Goal: Information Seeking & Learning: Learn about a topic

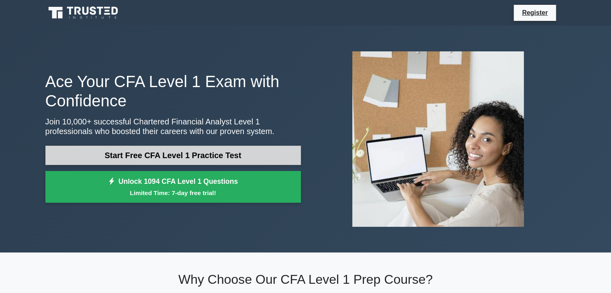
click at [226, 158] on link "Start Free CFA Level 1 Practice Test" at bounding box center [172, 155] width 255 height 19
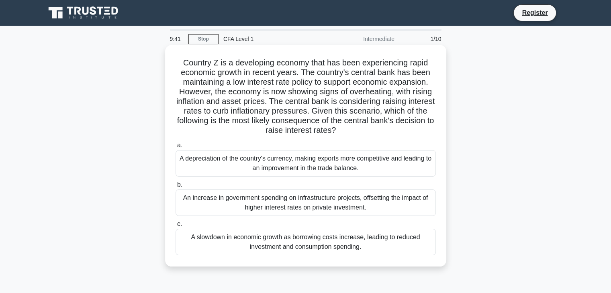
click at [300, 167] on div "A depreciation of the country's currency, making exports more competitive and l…" at bounding box center [305, 163] width 260 height 26
click at [175, 148] on input "a. A depreciation of the country's currency, making exports more competitive an…" at bounding box center [175, 145] width 0 height 5
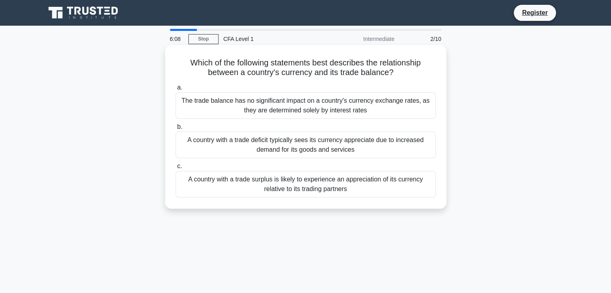
click at [381, 183] on div "A country with a trade surplus is likely to experience an appreciation of its c…" at bounding box center [305, 184] width 260 height 26
click at [175, 169] on input "c. A country with a trade surplus is likely to experience an appreciation of it…" at bounding box center [175, 166] width 0 height 5
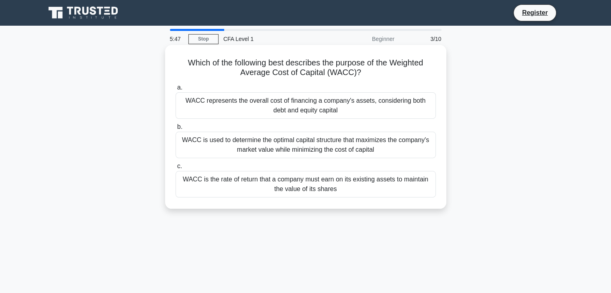
click at [386, 104] on div "WACC represents the overall cost of financing a company's assets, considering b…" at bounding box center [305, 105] width 260 height 26
click at [175, 90] on input "a. WACC represents the overall cost of financing a company's assets, considerin…" at bounding box center [175, 87] width 0 height 5
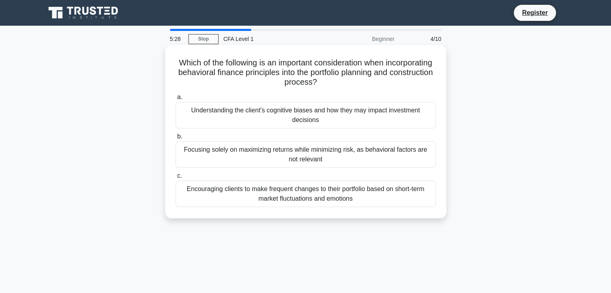
click at [400, 114] on div "Understanding the client's cognitive biases and how they may impact investment …" at bounding box center [305, 115] width 260 height 26
click at [175, 100] on input "a. Understanding the client's cognitive biases and how they may impact investme…" at bounding box center [175, 97] width 0 height 5
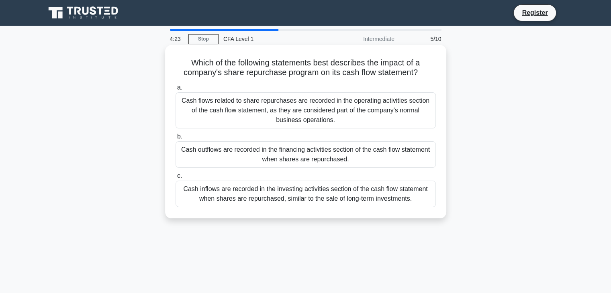
click at [357, 154] on div "Cash outflows are recorded in the financing activities section of the cash flow…" at bounding box center [305, 154] width 260 height 26
click at [175, 139] on input "b. Cash outflows are recorded in the financing activities section of the cash f…" at bounding box center [175, 136] width 0 height 5
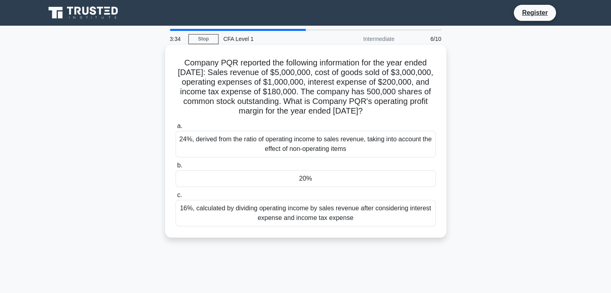
click at [344, 181] on div "20%" at bounding box center [305, 178] width 260 height 17
click at [175, 168] on input "b. 20%" at bounding box center [175, 165] width 0 height 5
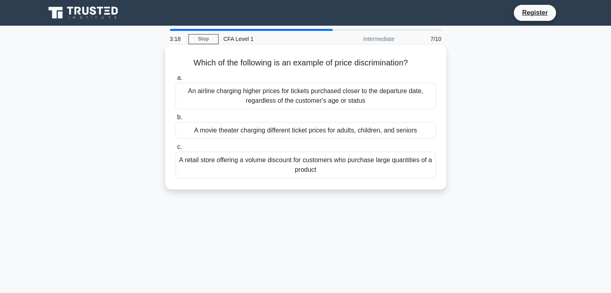
click at [382, 165] on div "A retail store offering a volume discount for customers who purchase large quan…" at bounding box center [305, 165] width 260 height 26
click at [175, 150] on input "c. A retail store offering a volume discount for customers who purchase large q…" at bounding box center [175, 146] width 0 height 5
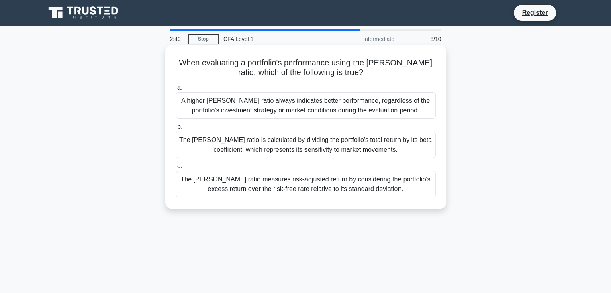
click at [392, 185] on div "The [PERSON_NAME] ratio measures risk-adjusted return by considering the portfo…" at bounding box center [305, 184] width 260 height 26
click at [175, 169] on input "c. The [PERSON_NAME] ratio measures risk-adjusted return by considering the por…" at bounding box center [175, 166] width 0 height 5
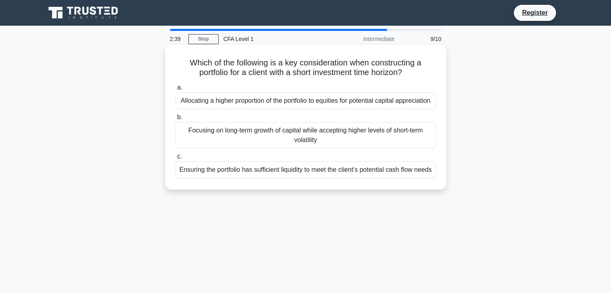
click at [396, 178] on div "Ensuring the portfolio has sufficient liquidity to meet the client's potential …" at bounding box center [305, 169] width 260 height 17
click at [175, 159] on input "c. Ensuring the portfolio has sufficient liquidity to meet the client's potenti…" at bounding box center [175, 156] width 0 height 5
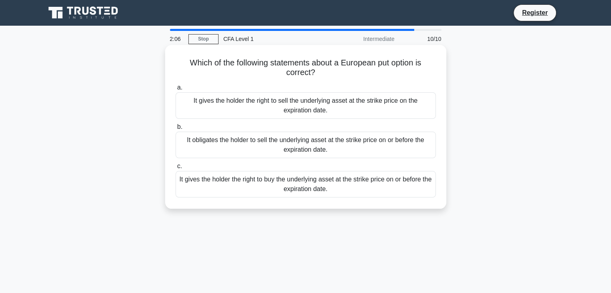
click at [340, 187] on div "It gives the holder the right to buy the underlying asset at the strike price o…" at bounding box center [305, 184] width 260 height 26
click at [175, 169] on input "c. It gives the holder the right to buy the underlying asset at the strike pric…" at bounding box center [175, 166] width 0 height 5
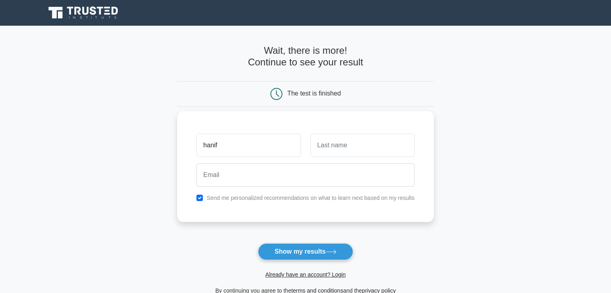
type input "hanif"
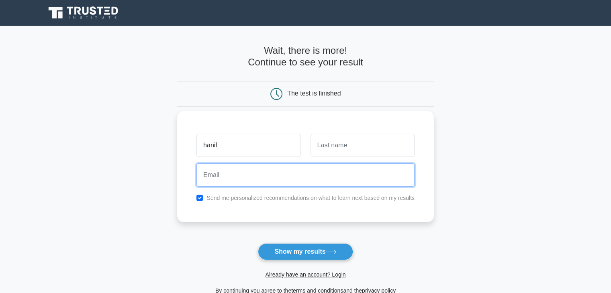
click at [267, 169] on input "email" at bounding box center [305, 174] width 218 height 23
type input "muhammadnurhanif2025@gmail.com"
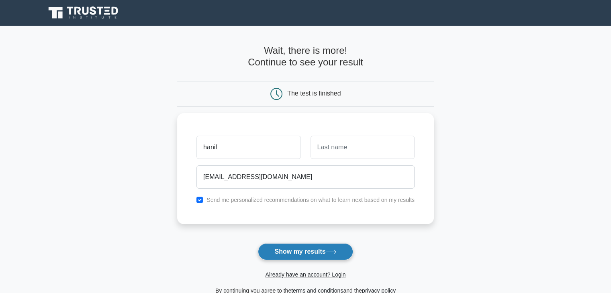
click at [316, 252] on button "Show my results" at bounding box center [305, 251] width 95 height 17
type input "m"
click at [328, 252] on icon at bounding box center [331, 252] width 11 height 4
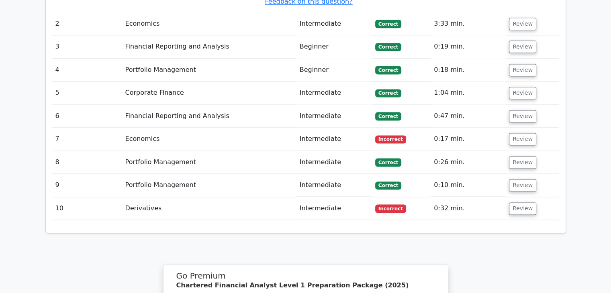
scroll to position [1087, 0]
click at [319, 127] on td "Intermediate" at bounding box center [333, 138] width 75 height 23
